Goal: Use online tool/utility: Use online tool/utility

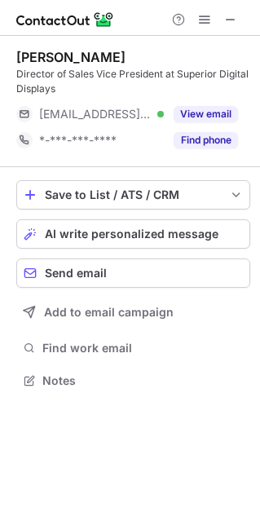
scroll to position [369, 260]
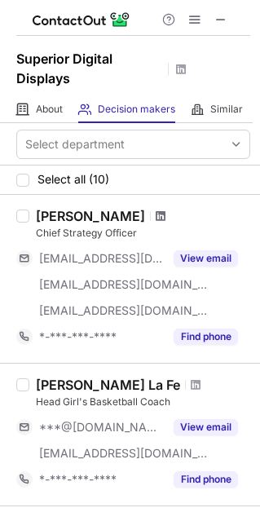
click at [156, 217] on span at bounding box center [161, 216] width 10 height 13
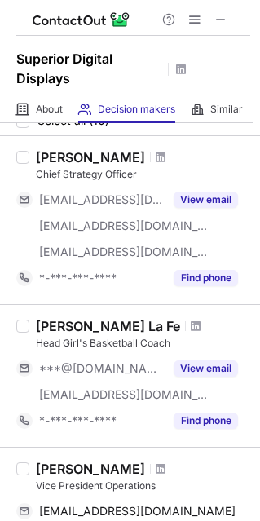
scroll to position [64, 0]
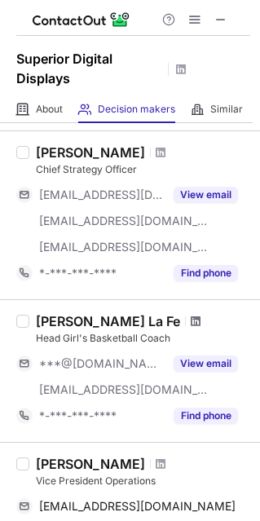
drag, startPoint x: 164, startPoint y: 307, endPoint x: 174, endPoint y: 320, distance: 16.3
click at [191, 320] on span at bounding box center [196, 321] width 10 height 13
click at [191, 322] on span at bounding box center [196, 321] width 10 height 13
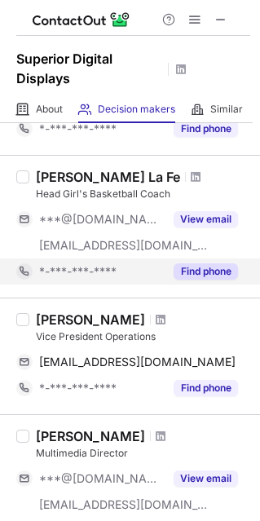
scroll to position [275, 0]
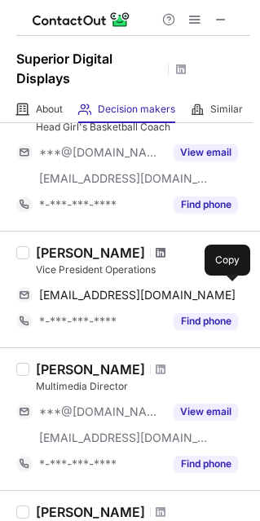
click at [156, 253] on span at bounding box center [161, 252] width 10 height 13
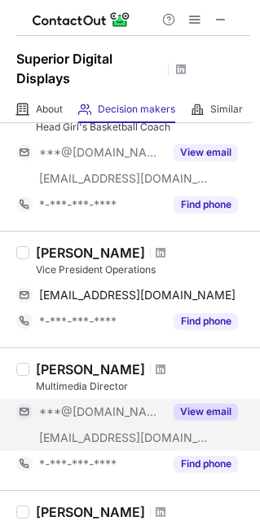
scroll to position [370, 0]
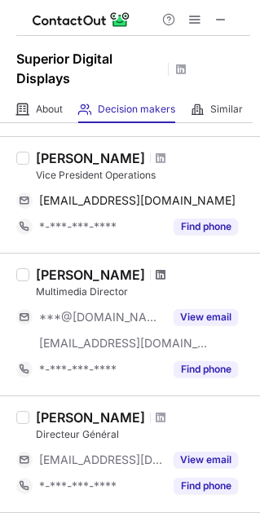
click at [156, 276] on span at bounding box center [161, 274] width 10 height 13
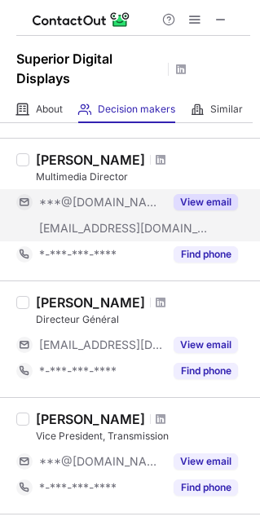
scroll to position [542, 0]
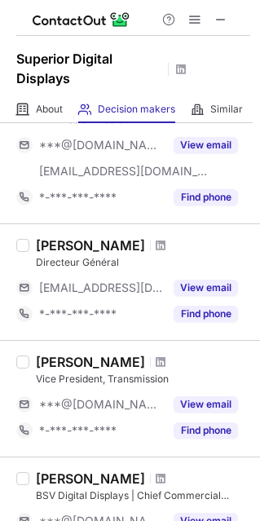
click at [166, 245] on span at bounding box center [161, 245] width 10 height 13
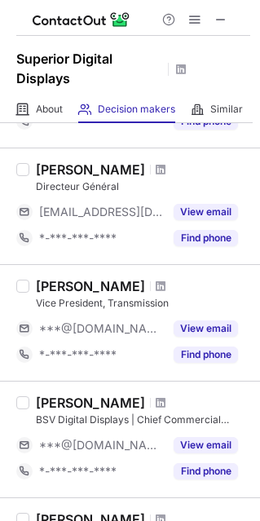
scroll to position [623, 0]
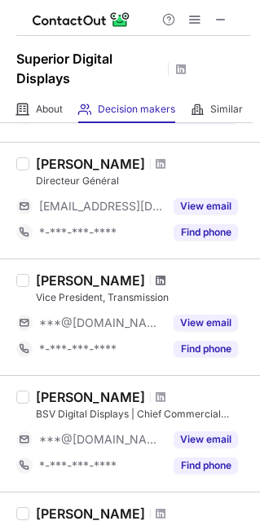
click at [156, 279] on span at bounding box center [161, 280] width 10 height 13
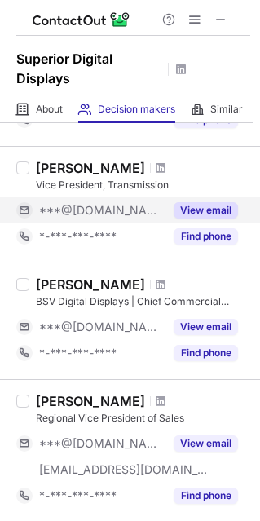
scroll to position [793, 0]
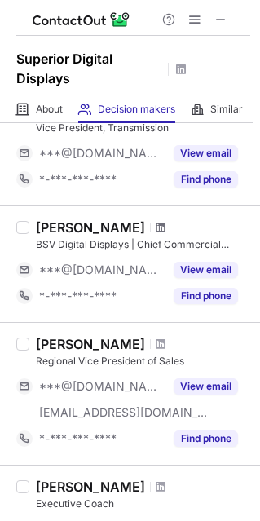
click at [156, 227] on span at bounding box center [161, 227] width 10 height 13
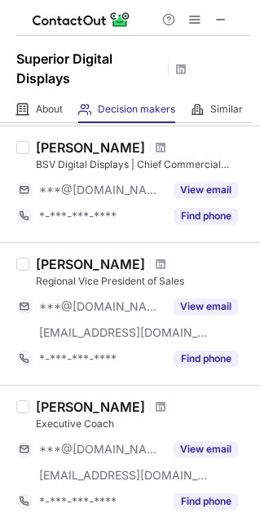
scroll to position [875, 0]
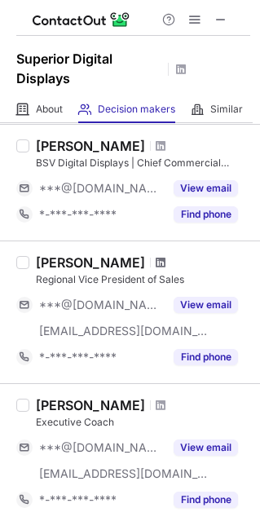
click at [156, 261] on span at bounding box center [161, 262] width 10 height 13
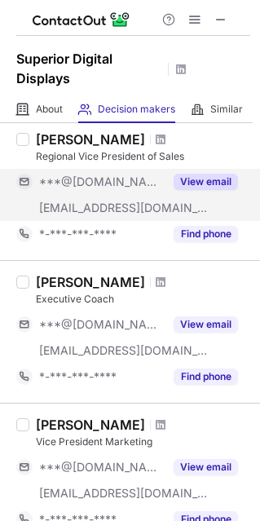
scroll to position [1071, 0]
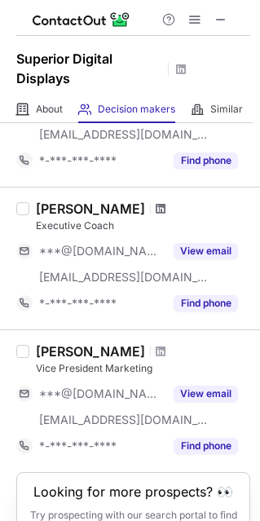
click at [156, 206] on span at bounding box center [161, 208] width 10 height 13
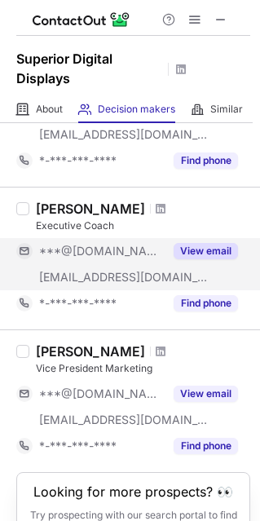
scroll to position [1143, 0]
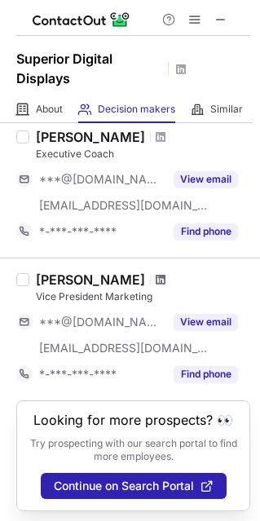
click at [156, 277] on span at bounding box center [161, 279] width 10 height 13
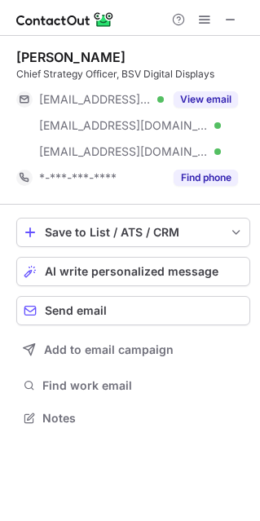
scroll to position [406, 260]
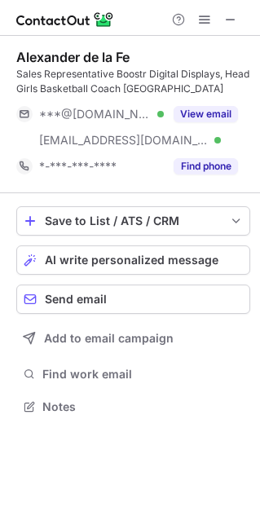
scroll to position [395, 260]
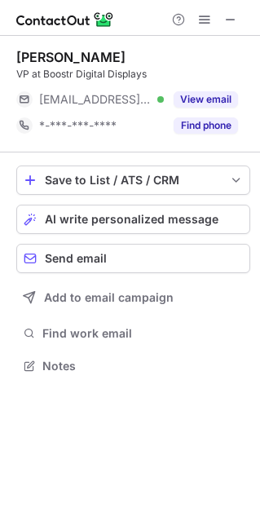
scroll to position [354, 260]
click at [228, 18] on span at bounding box center [230, 19] width 13 height 13
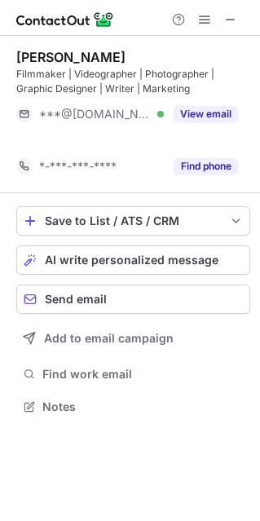
scroll to position [369, 260]
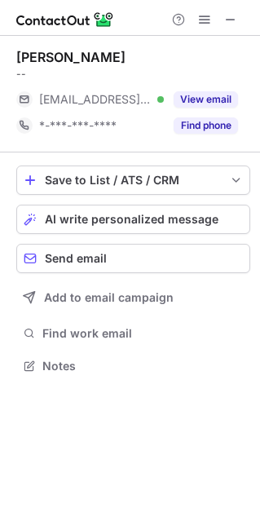
scroll to position [354, 260]
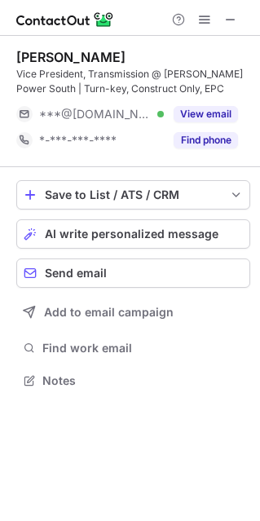
scroll to position [369, 260]
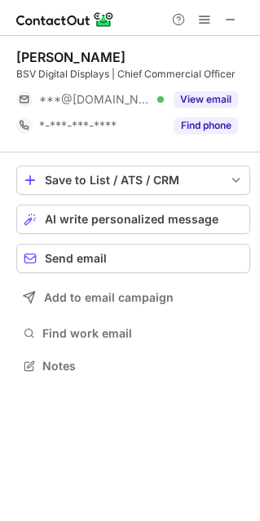
scroll to position [354, 260]
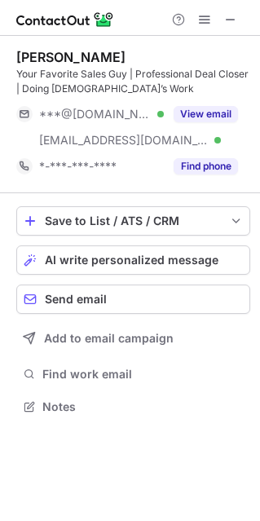
scroll to position [395, 260]
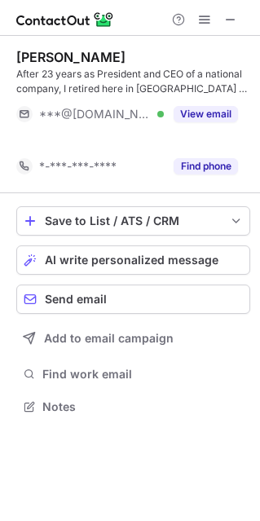
scroll to position [369, 260]
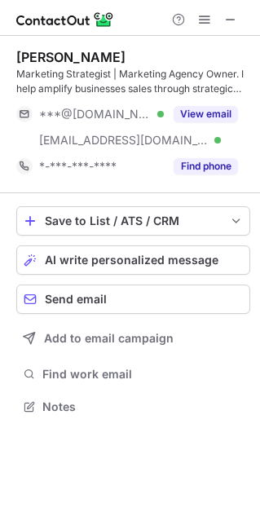
scroll to position [395, 260]
